Goal: Information Seeking & Learning: Learn about a topic

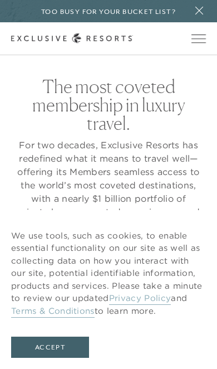
checkbox input "false"
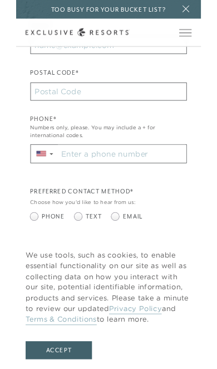
scroll to position [412, 0]
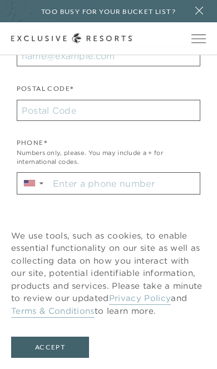
click at [63, 348] on button "Accept" at bounding box center [50, 347] width 78 height 21
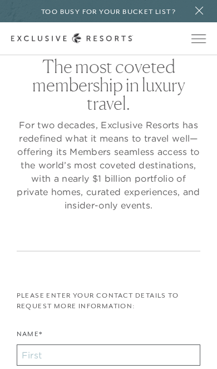
scroll to position [0, 0]
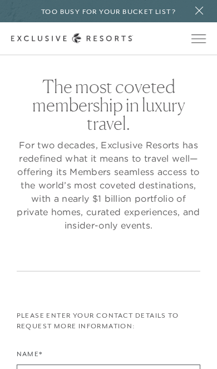
click at [195, 36] on span "Open navigation" at bounding box center [199, 39] width 14 height 8
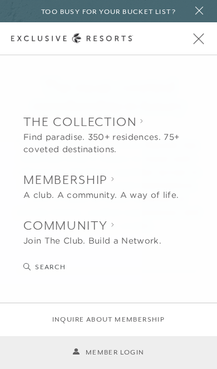
click at [147, 319] on link "Inquire about membership" at bounding box center [108, 319] width 113 height 11
click at [171, 137] on div "Find paradise. 350+ residences. 75+ coveted destinations." at bounding box center [108, 143] width 170 height 25
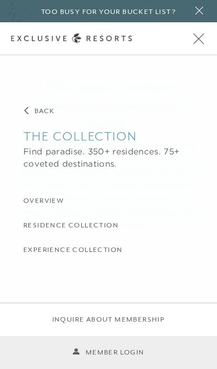
click at [80, 141] on collection "The Collection" at bounding box center [108, 137] width 170 height 18
click at [198, 35] on button "Open navigation" at bounding box center [199, 39] width 14 height 8
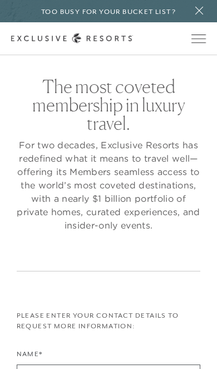
click at [198, 11] on icon at bounding box center [200, 10] width 16 height 9
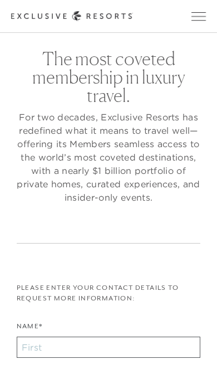
click at [196, 12] on button "Open navigation" at bounding box center [199, 16] width 14 height 8
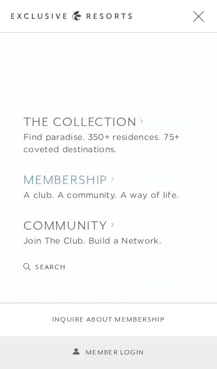
click at [96, 185] on h2 "Membership" at bounding box center [101, 180] width 156 height 18
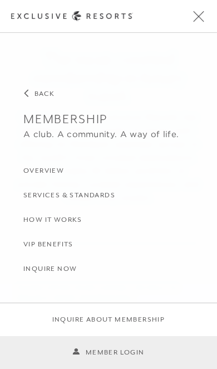
click at [49, 172] on h3 "Overview" at bounding box center [43, 171] width 41 height 11
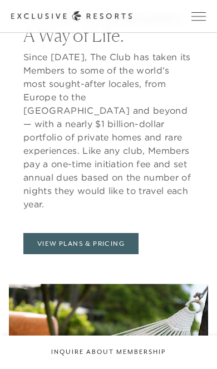
scroll to position [404, 0]
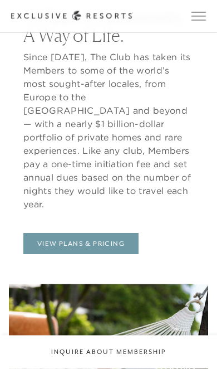
click at [110, 234] on link "View Plans & Pricing" at bounding box center [80, 244] width 115 height 21
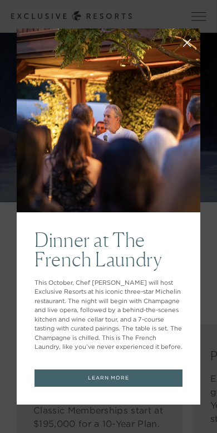
click at [101, 369] on link "LEARN MORE" at bounding box center [109, 379] width 148 height 18
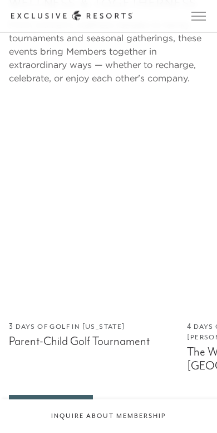
scroll to position [3324, 0]
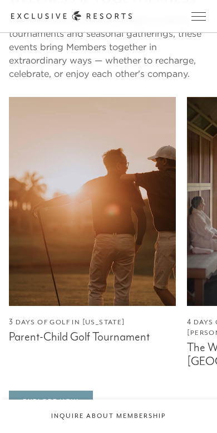
click at [72, 391] on link "Explore Now" at bounding box center [51, 401] width 84 height 21
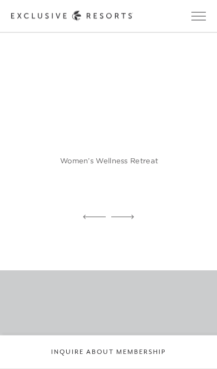
scroll to position [3114, 0]
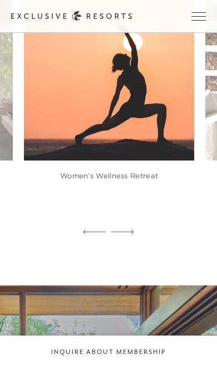
click at [197, 12] on button "Open navigation" at bounding box center [199, 16] width 14 height 8
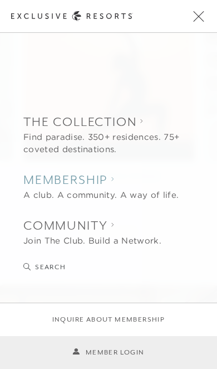
click at [100, 175] on h2 "Membership" at bounding box center [101, 180] width 156 height 18
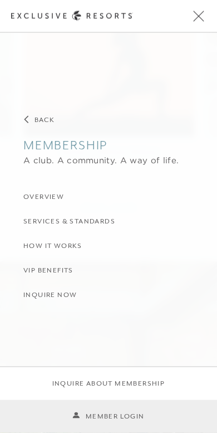
scroll to position [3138, 0]
click at [53, 197] on h3 "Overview" at bounding box center [43, 197] width 41 height 11
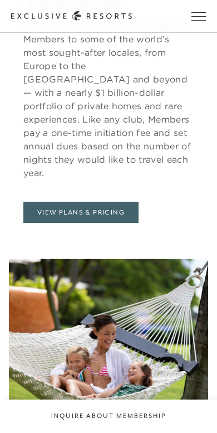
scroll to position [444, 0]
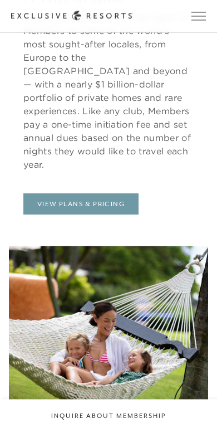
click at [91, 194] on link "View Plans & Pricing" at bounding box center [80, 204] width 115 height 21
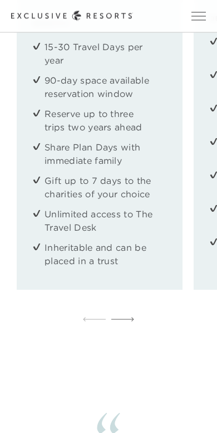
scroll to position [1434, 0]
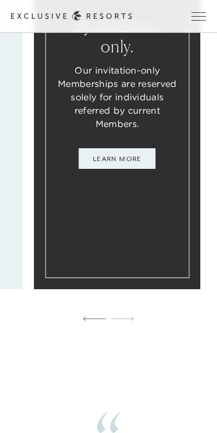
click at [119, 170] on link "Learn More" at bounding box center [117, 158] width 77 height 21
